Goal: Task Accomplishment & Management: Use online tool/utility

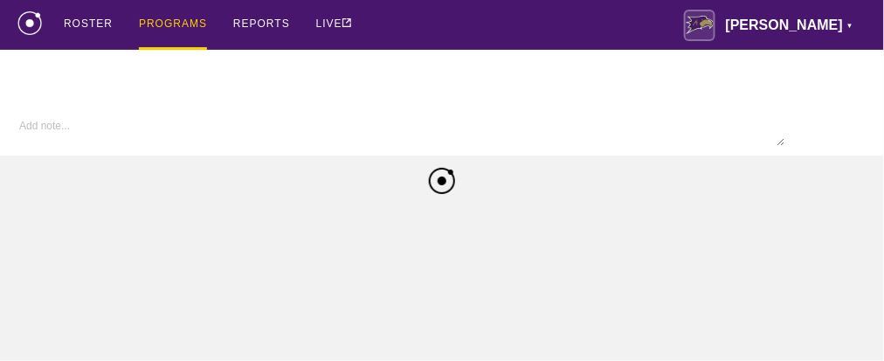
type textarea "x"
type input "W Volleyball FA25"
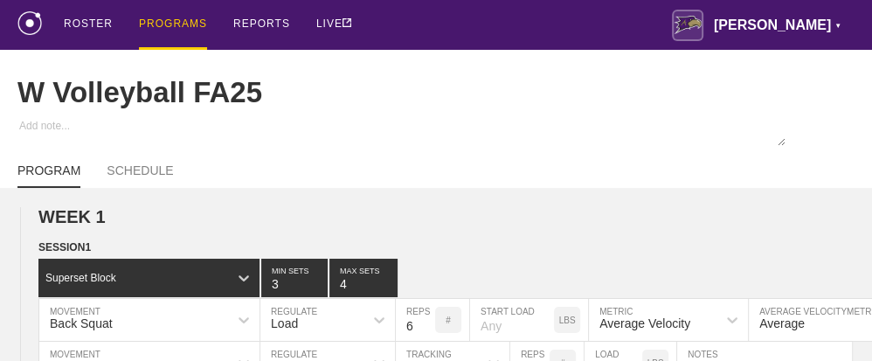
click at [164, 21] on div "PROGRAMS" at bounding box center [173, 25] width 68 height 50
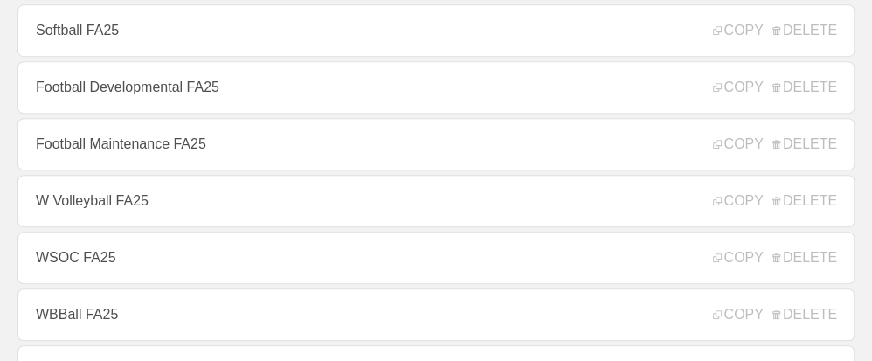
scroll to position [524, 0]
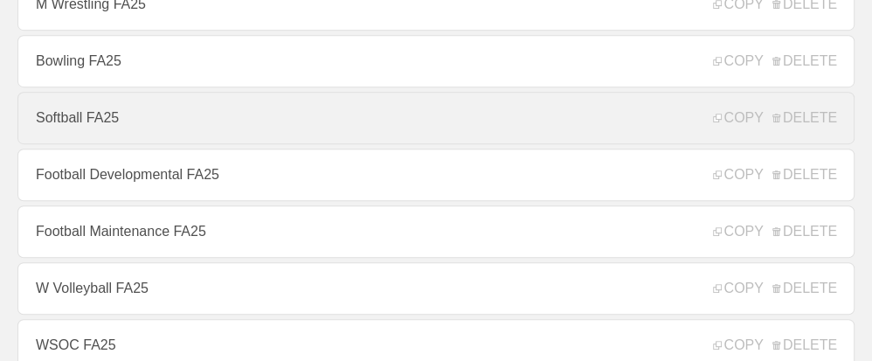
click at [72, 129] on link "Softball FA25" at bounding box center [435, 118] width 837 height 52
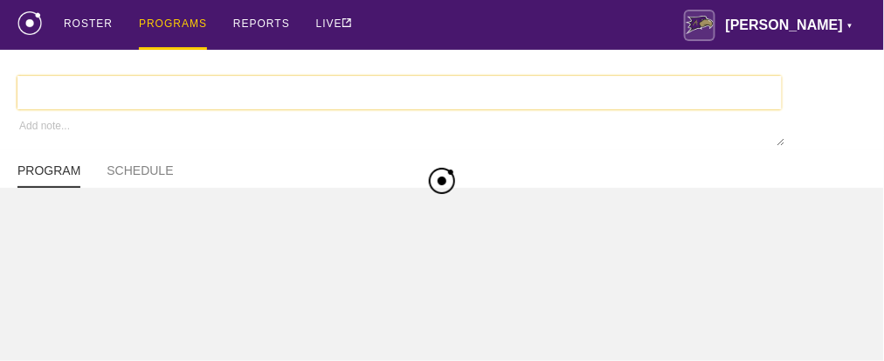
type textarea "x"
type input "Softball FA25"
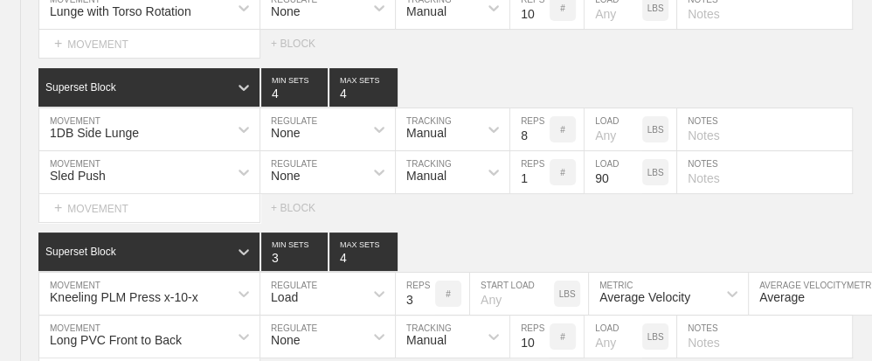
scroll to position [12085, 0]
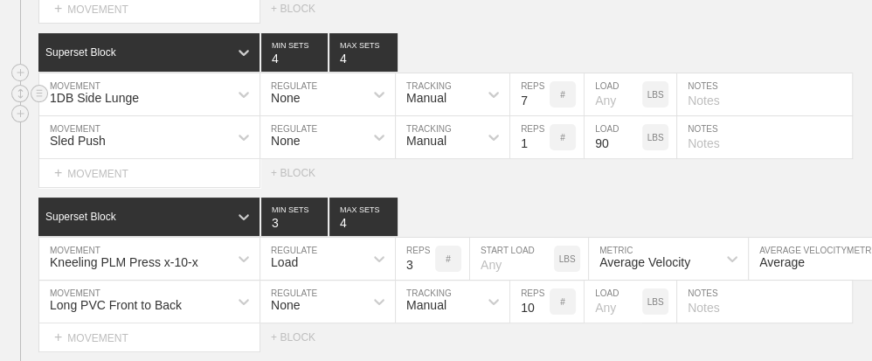
click at [537, 84] on input "7" at bounding box center [529, 94] width 39 height 42
type input "6"
click at [537, 84] on input "6" at bounding box center [529, 94] width 39 height 42
click at [554, 33] on div "Superset Block 4 MIN SETS 4 MAX SETS" at bounding box center [455, 52] width 834 height 38
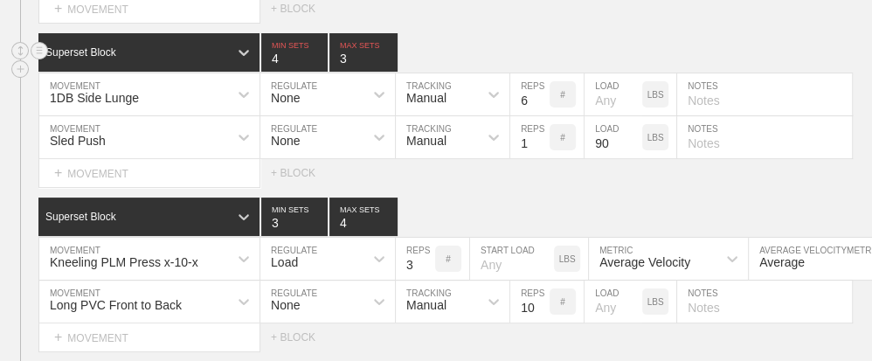
type input "4"
click at [554, 33] on div "Superset Block 4 MIN SETS 4 MAX SETS" at bounding box center [455, 52] width 834 height 38
click at [569, 33] on div "Superset Block 4 MIN SETS 4 MAX SETS" at bounding box center [455, 52] width 834 height 38
drag, startPoint x: 569, startPoint y: 30, endPoint x: 561, endPoint y: 49, distance: 20.8
click at [569, 33] on div "Superset Block 4 MIN SETS 4 MAX SETS" at bounding box center [455, 52] width 834 height 38
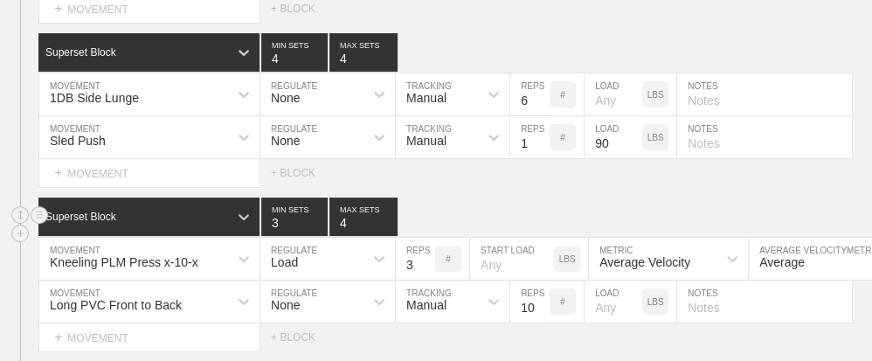
click at [489, 198] on div "Superset Block 3 MIN SETS 4 MAX SETS" at bounding box center [455, 217] width 834 height 38
click at [504, 159] on div "Select... MOVEMENT + MOVEMENT + BLOCK" at bounding box center [436, 173] width 872 height 28
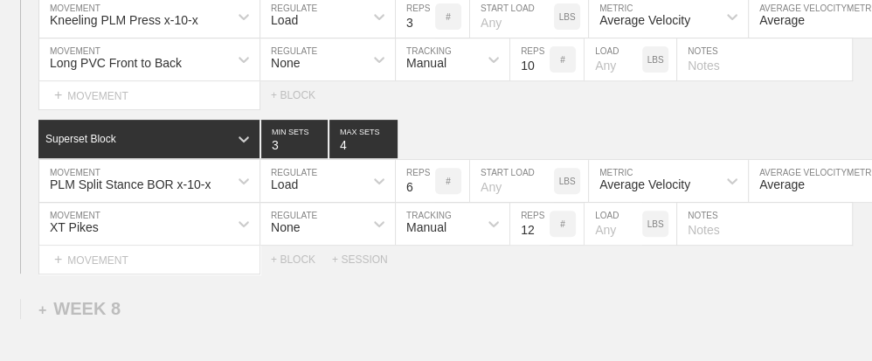
scroll to position [12330, 0]
